Goal: Task Accomplishment & Management: Manage account settings

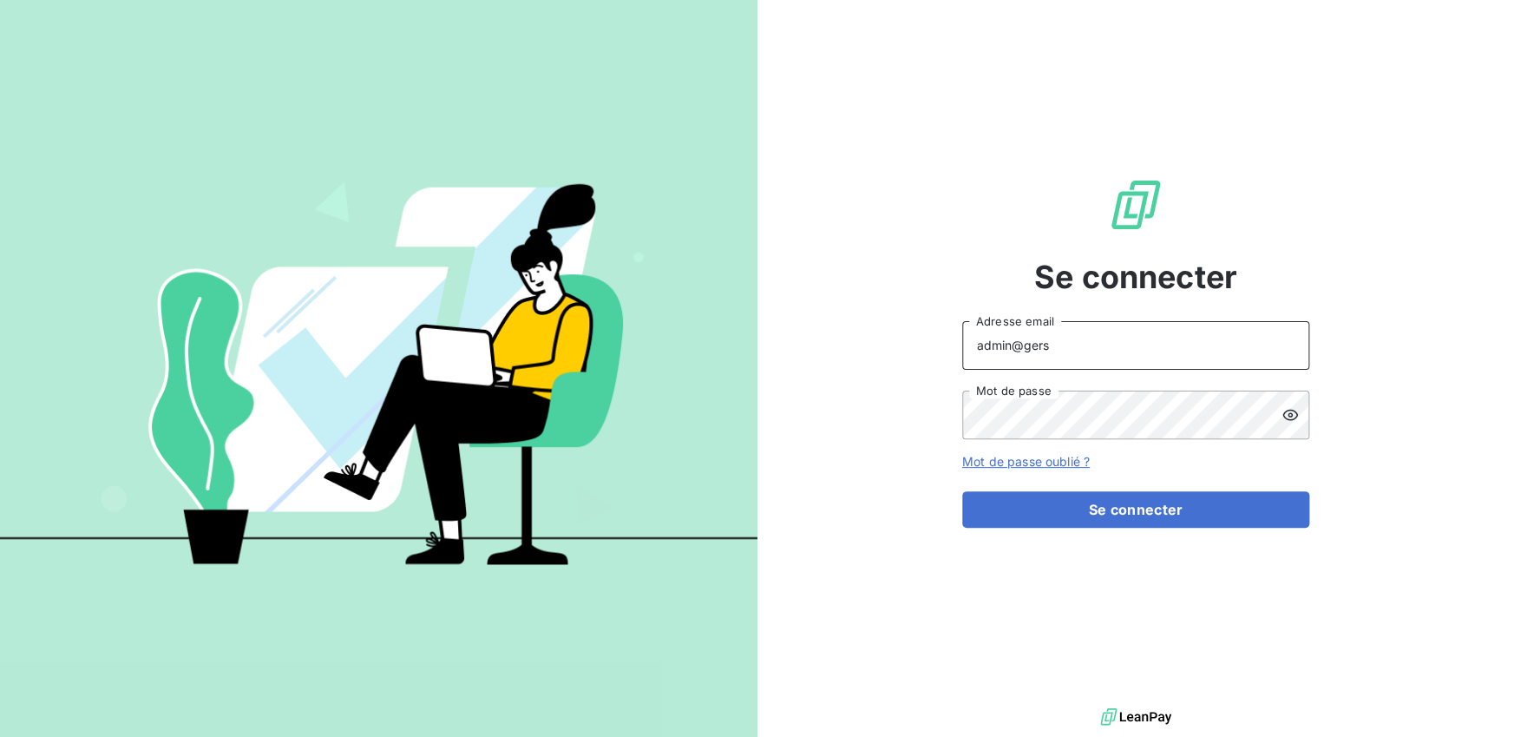
click at [1089, 358] on input "admin@gers" at bounding box center [1135, 345] width 347 height 49
type input "admin@acl"
click at [962, 491] on button "Se connecter" at bounding box center [1135, 509] width 347 height 36
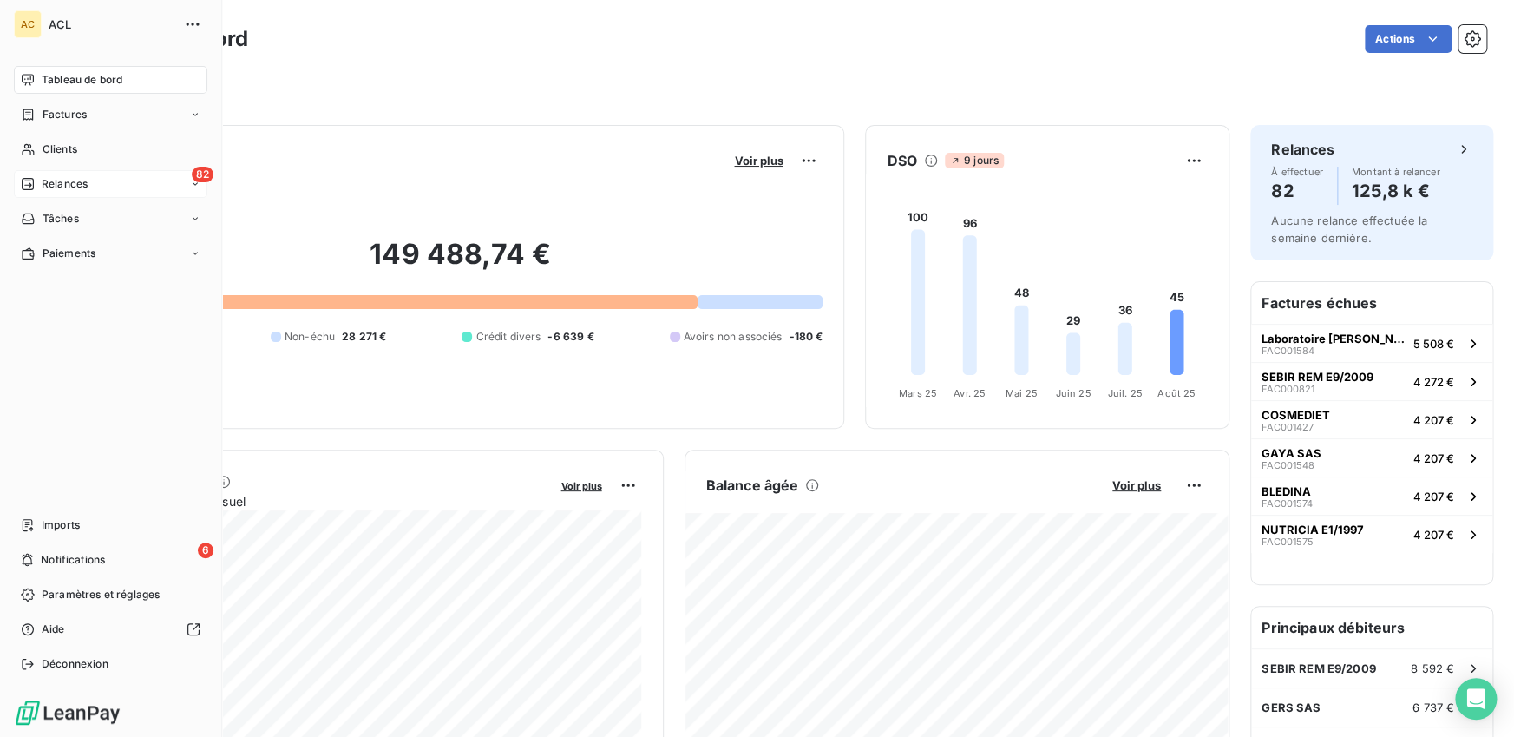
click at [37, 190] on div "Relances" at bounding box center [54, 184] width 67 height 16
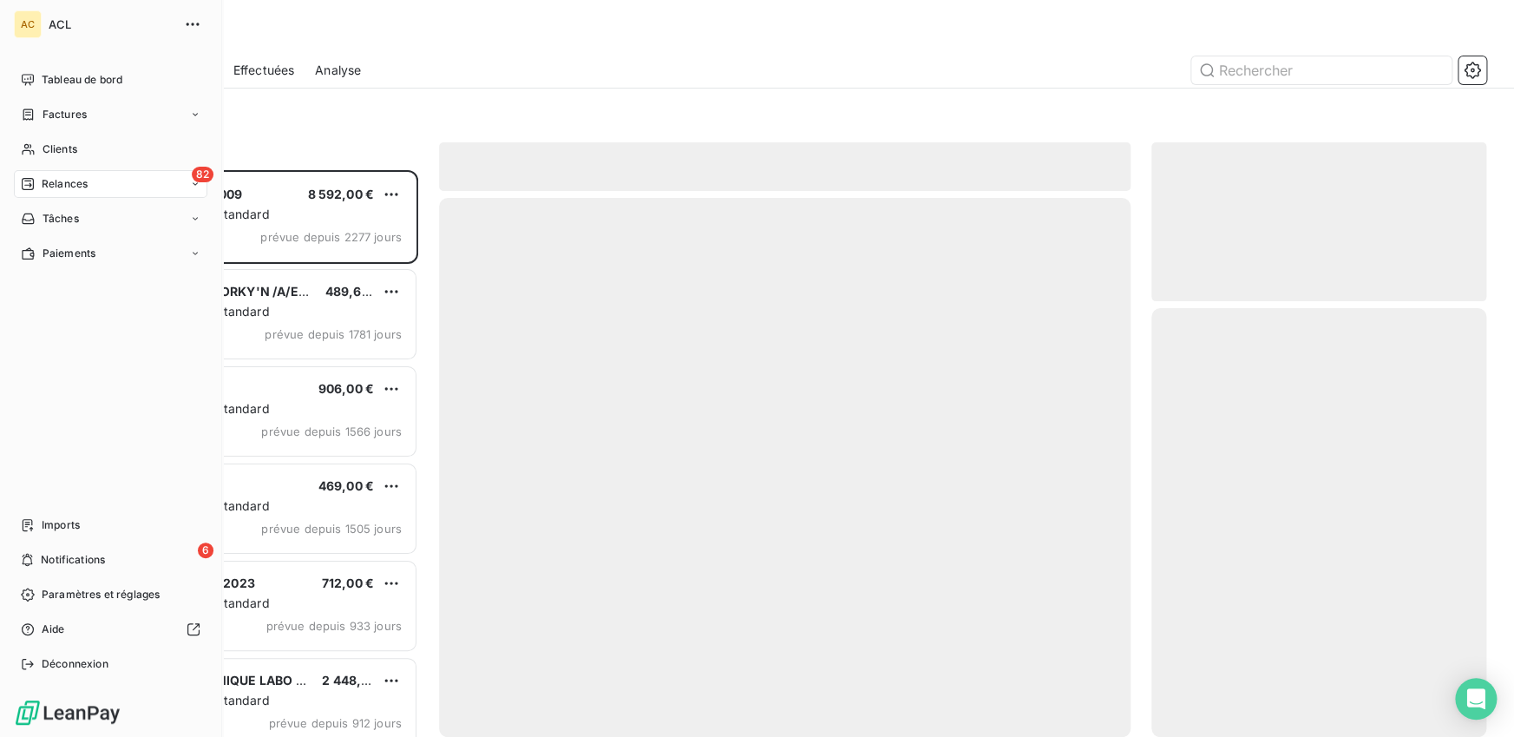
scroll to position [567, 335]
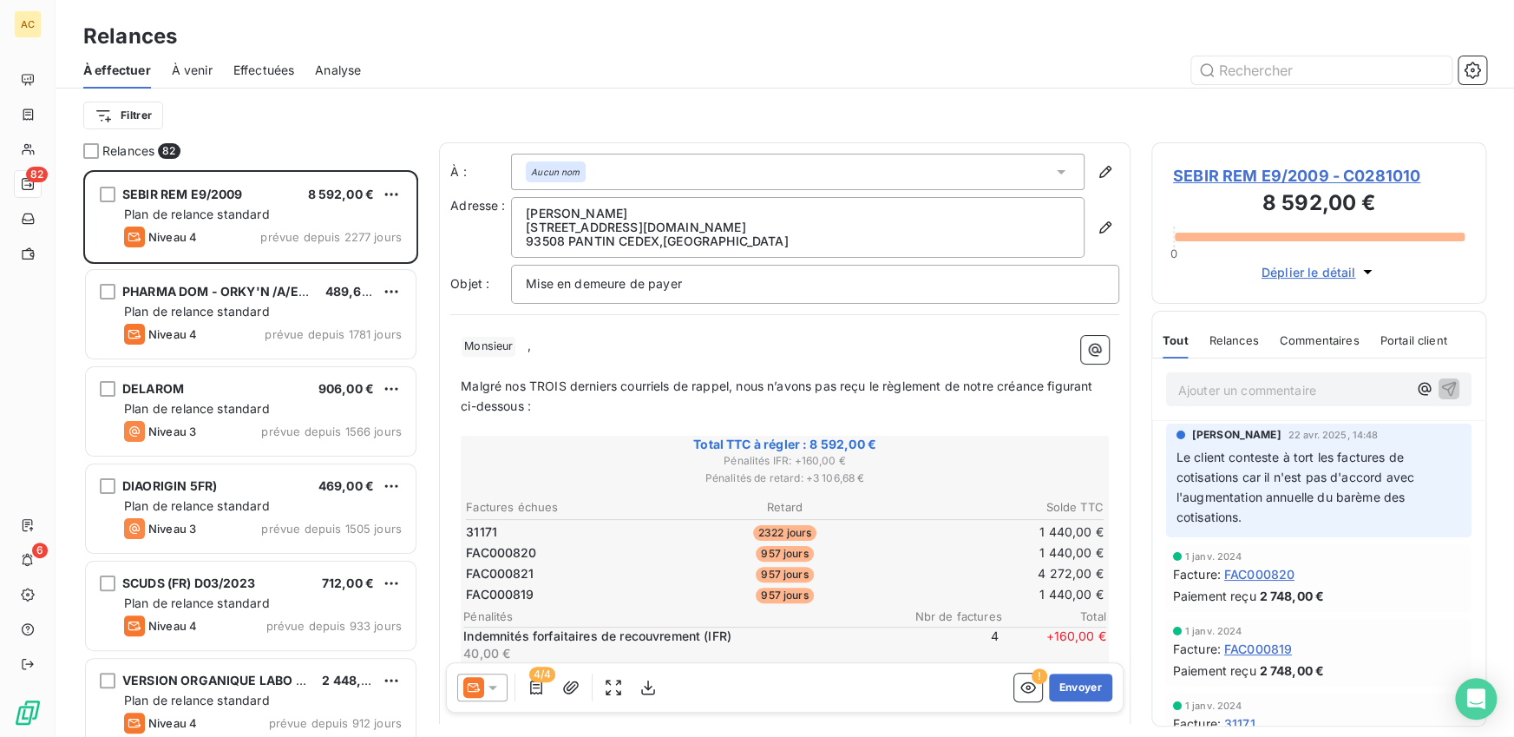
click at [230, 83] on div "À effectuer À venir Effectuées Analyse" at bounding box center [785, 70] width 1459 height 36
click at [264, 71] on span "Effectuées" at bounding box center [264, 70] width 62 height 17
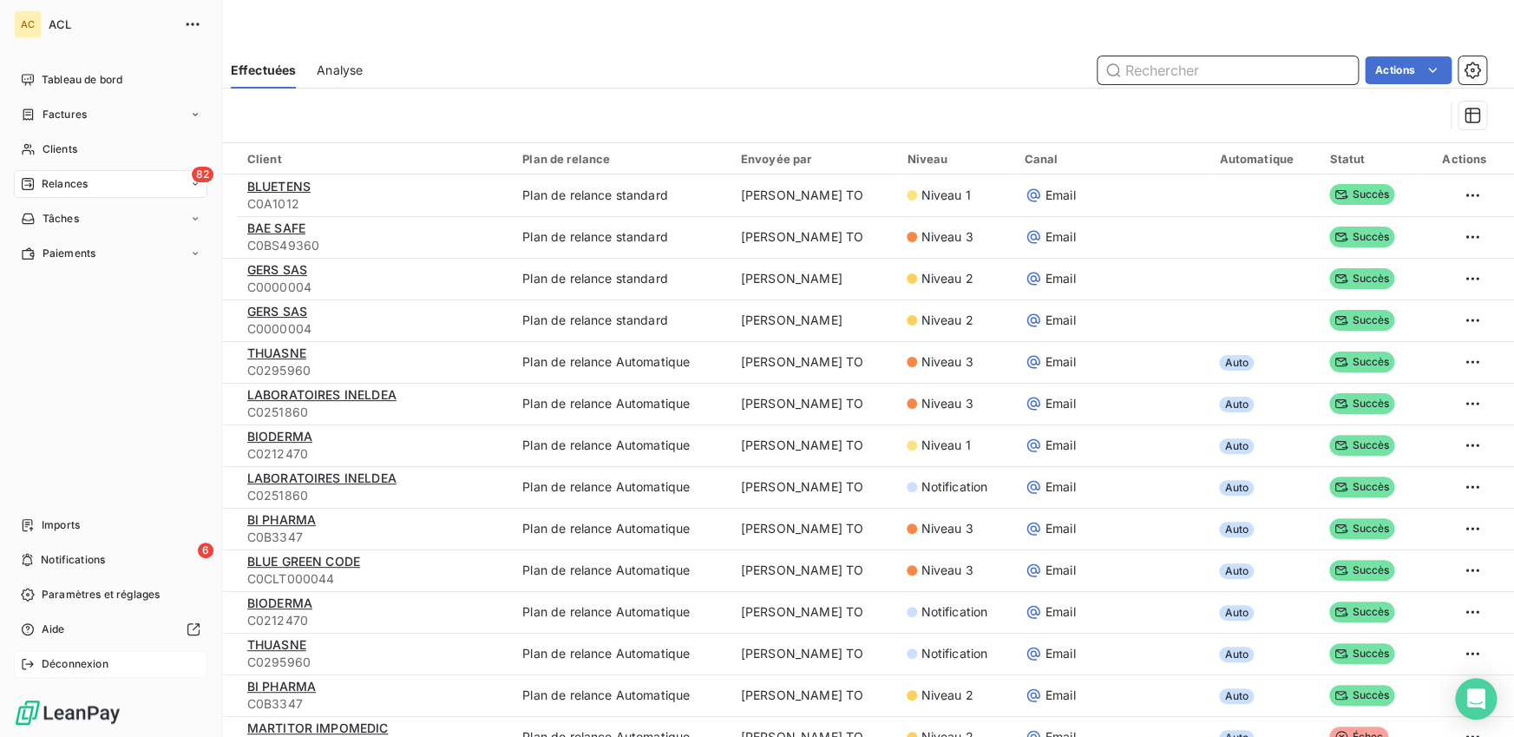
click at [27, 667] on icon at bounding box center [28, 664] width 14 height 14
